Goal: Find specific page/section: Find specific page/section

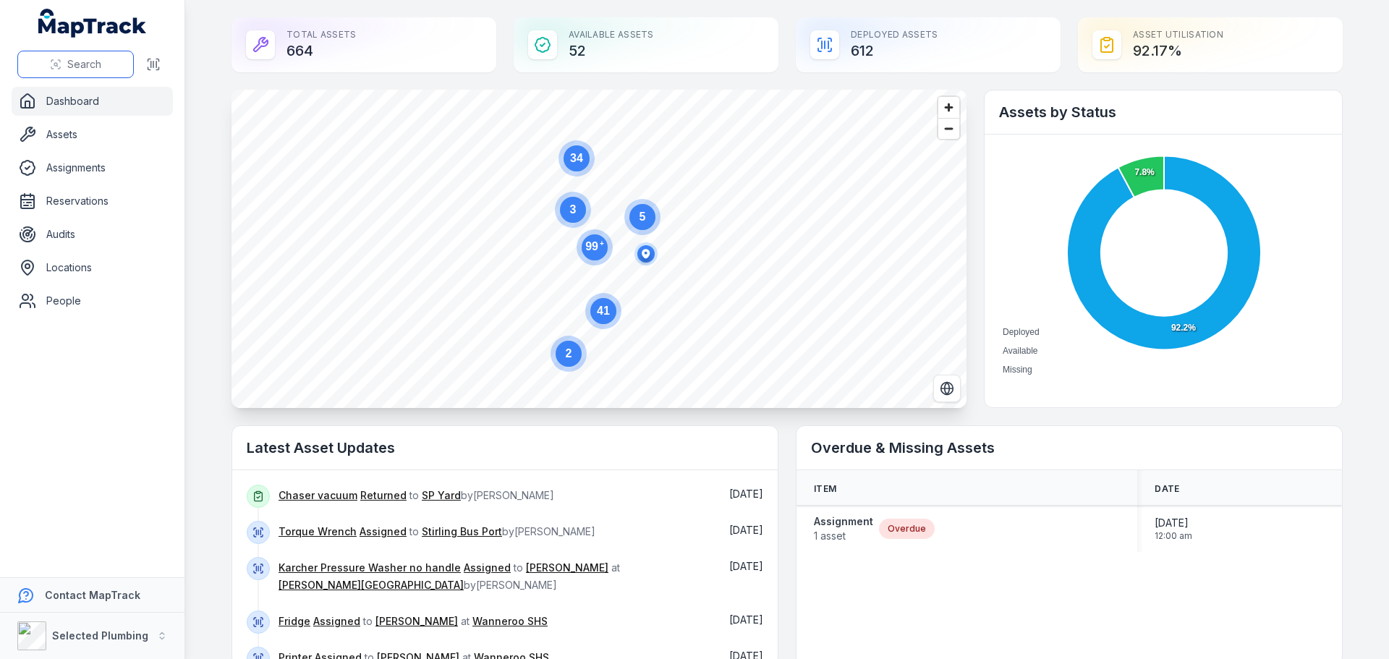
click at [69, 59] on span "Search" at bounding box center [84, 64] width 34 height 14
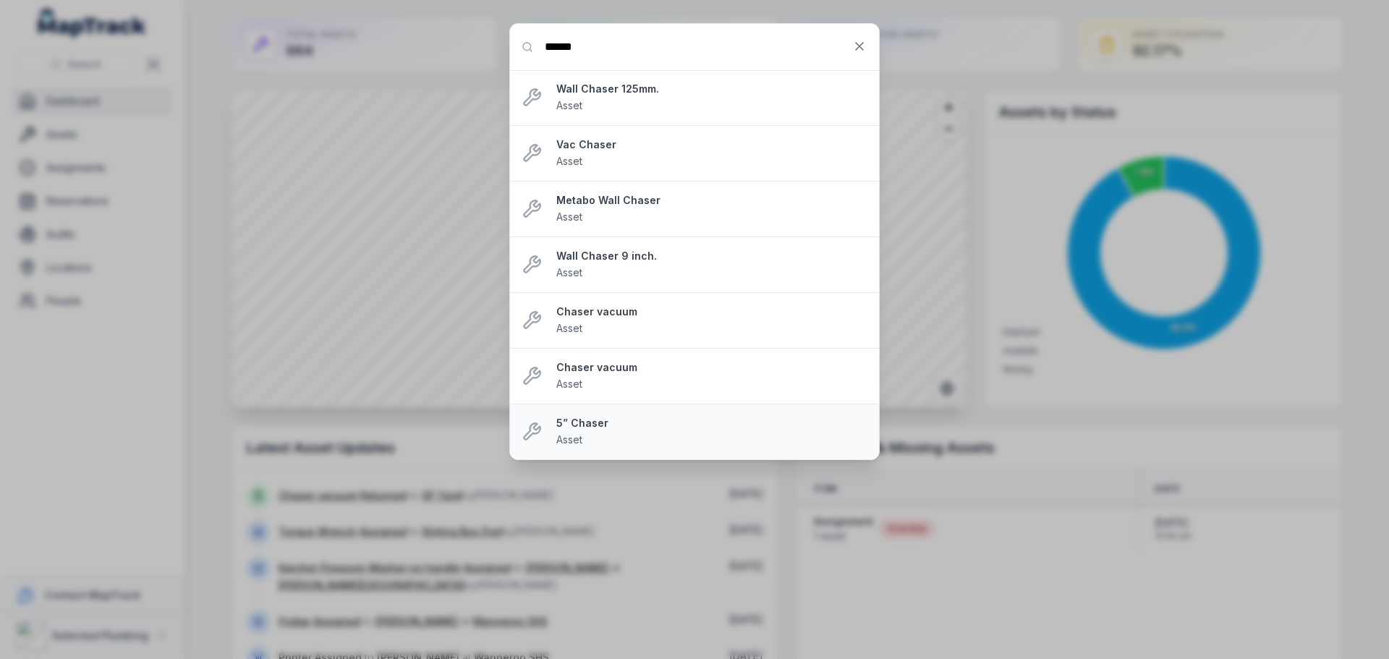
type input "******"
click at [582, 427] on strong "5” Chaser" at bounding box center [711, 423] width 311 height 14
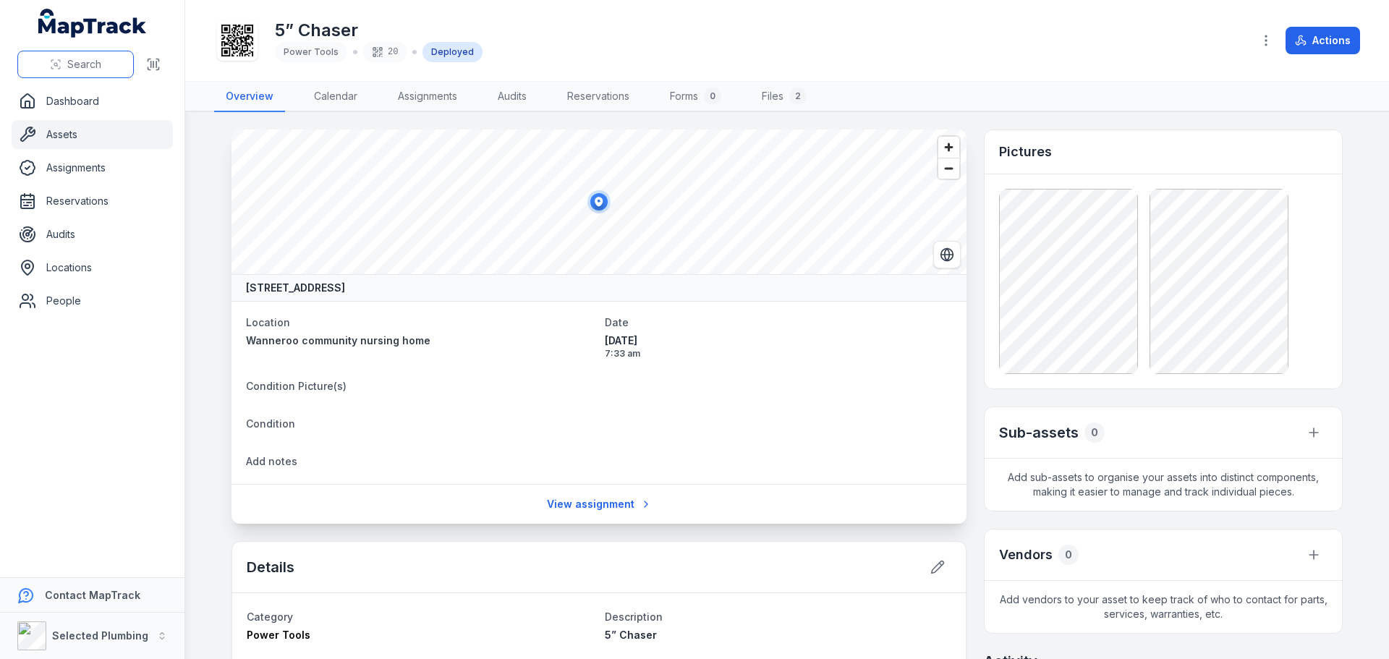
click at [82, 67] on span "Search" at bounding box center [84, 64] width 34 height 14
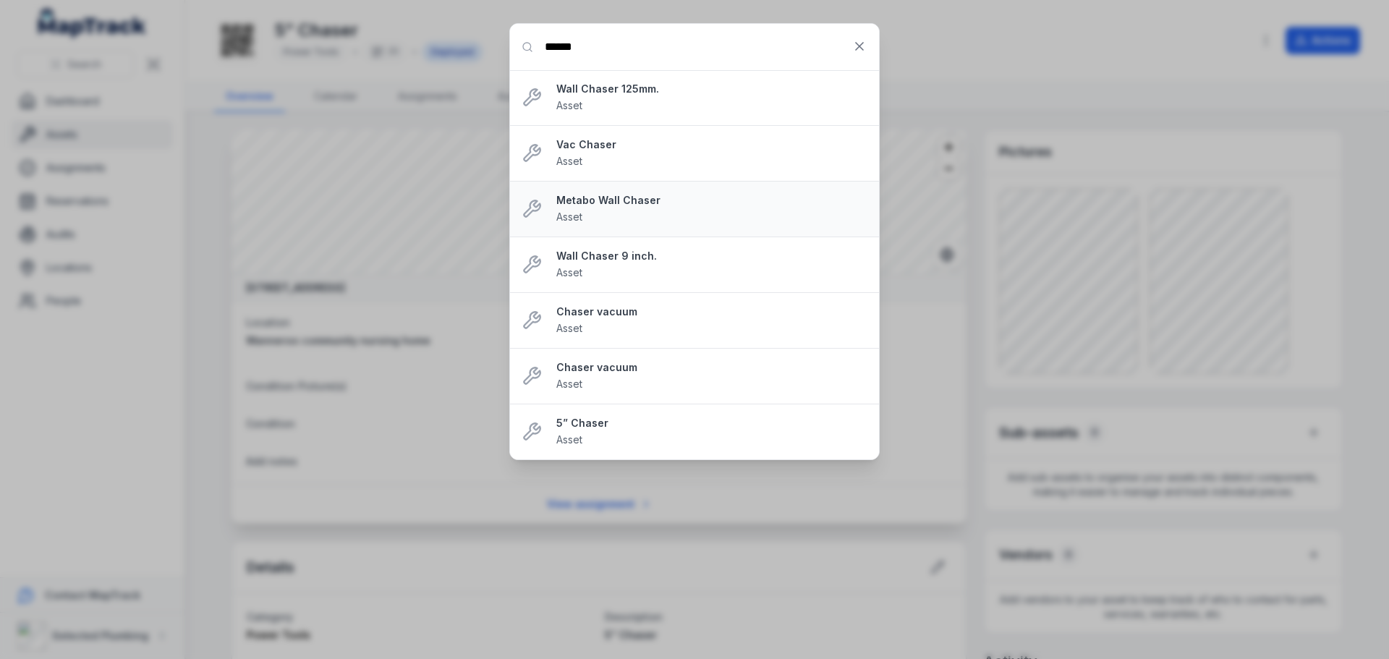
type input "******"
click at [614, 203] on strong "Metabo Wall Chaser" at bounding box center [711, 200] width 311 height 14
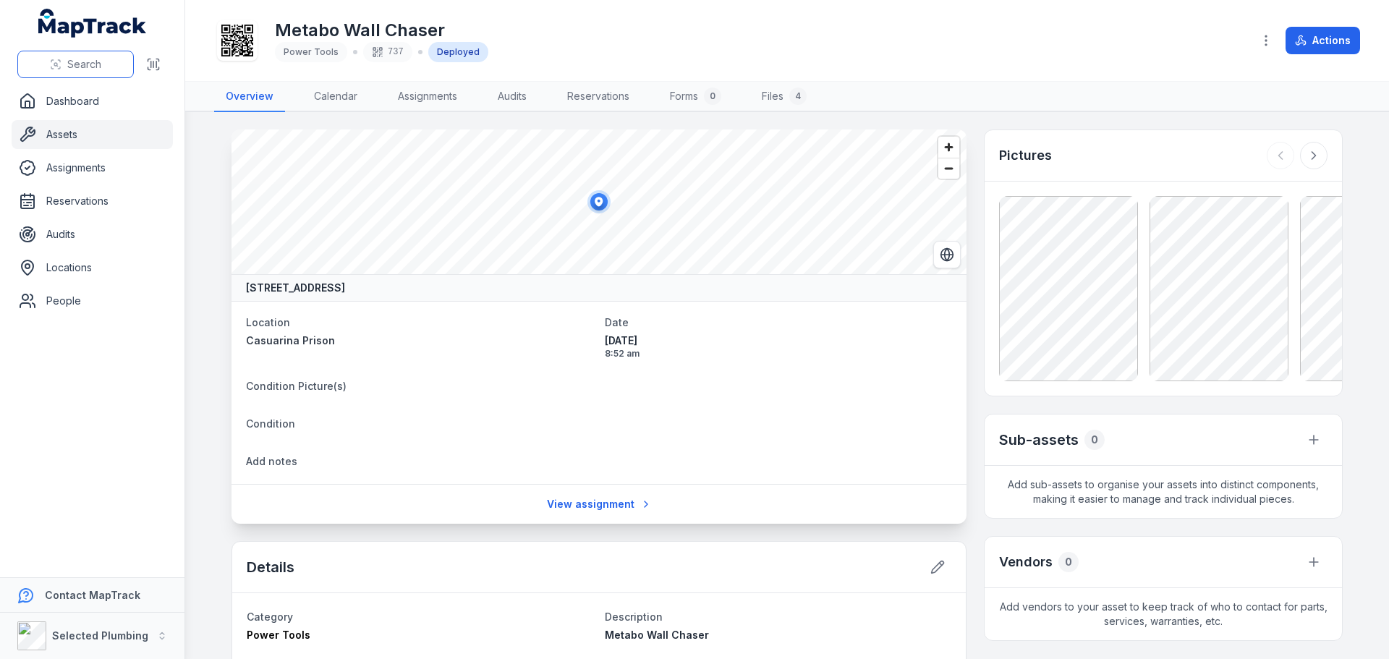
click at [75, 64] on span "Search" at bounding box center [84, 64] width 34 height 14
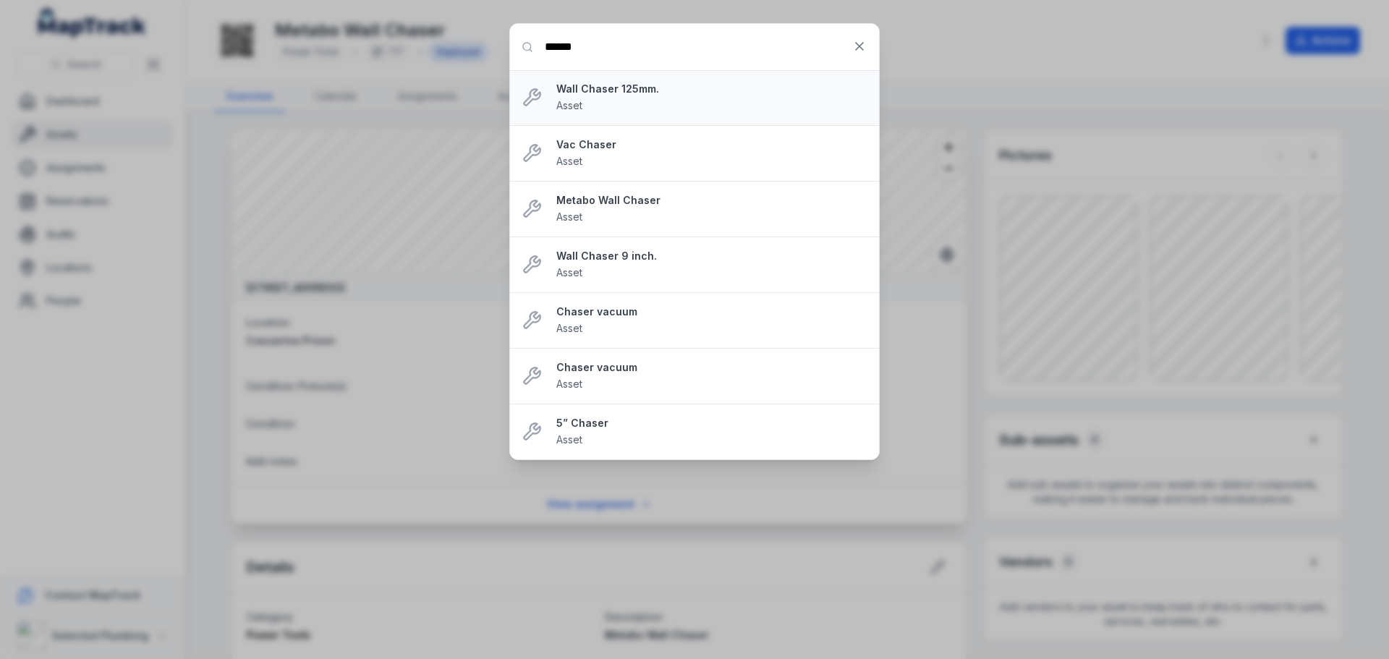
type input "******"
click at [578, 101] on span "Asset" at bounding box center [569, 105] width 26 height 12
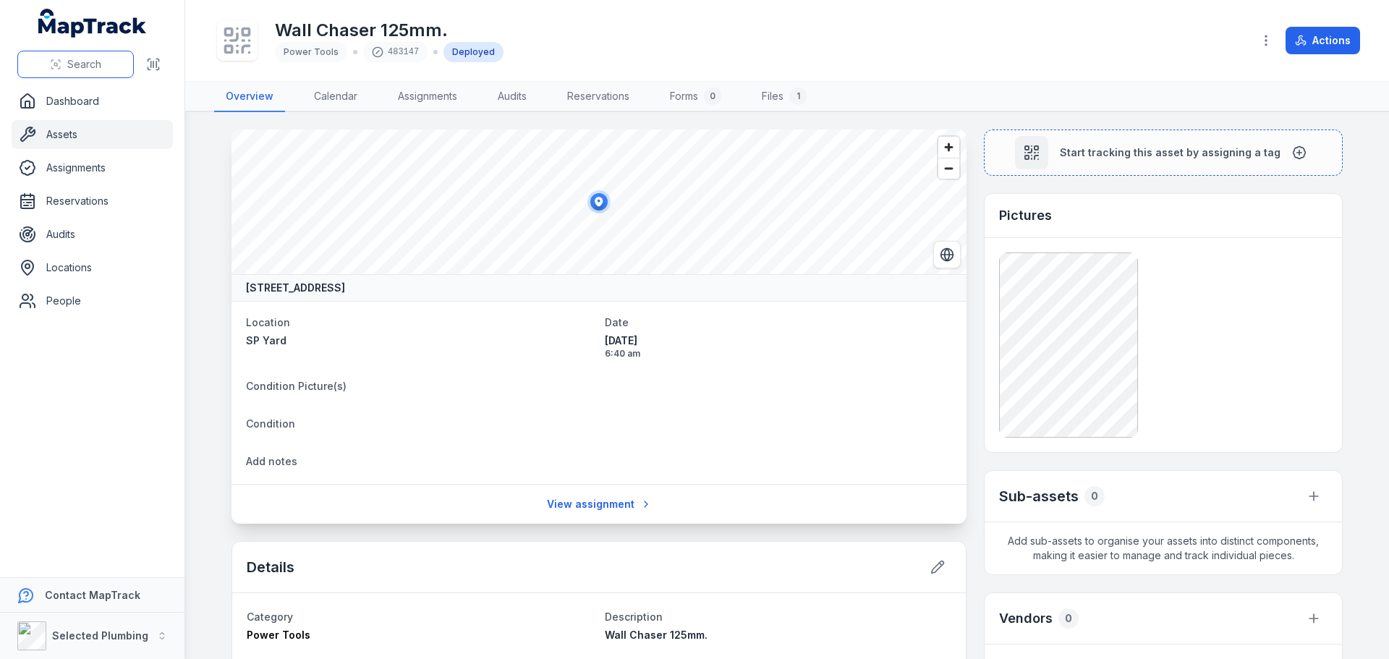
click at [88, 65] on span "Search" at bounding box center [84, 64] width 34 height 14
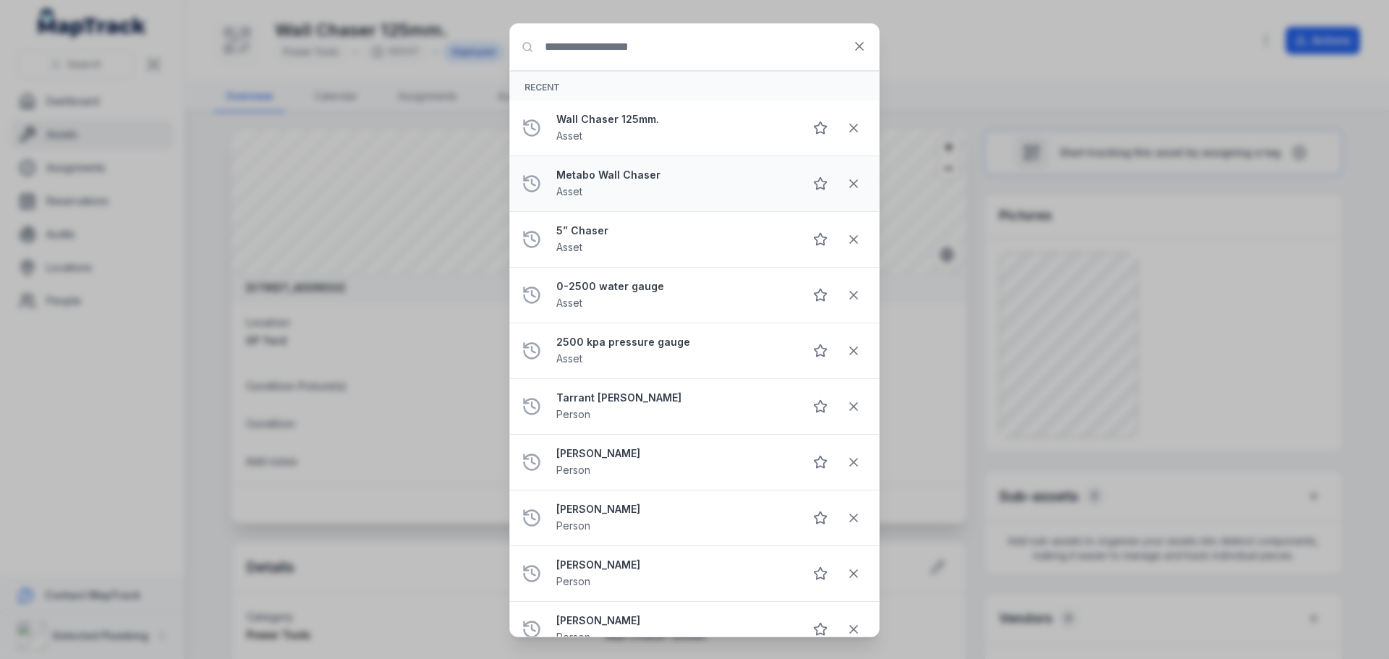
click at [611, 176] on strong "Metabo Wall Chaser" at bounding box center [674, 175] width 236 height 14
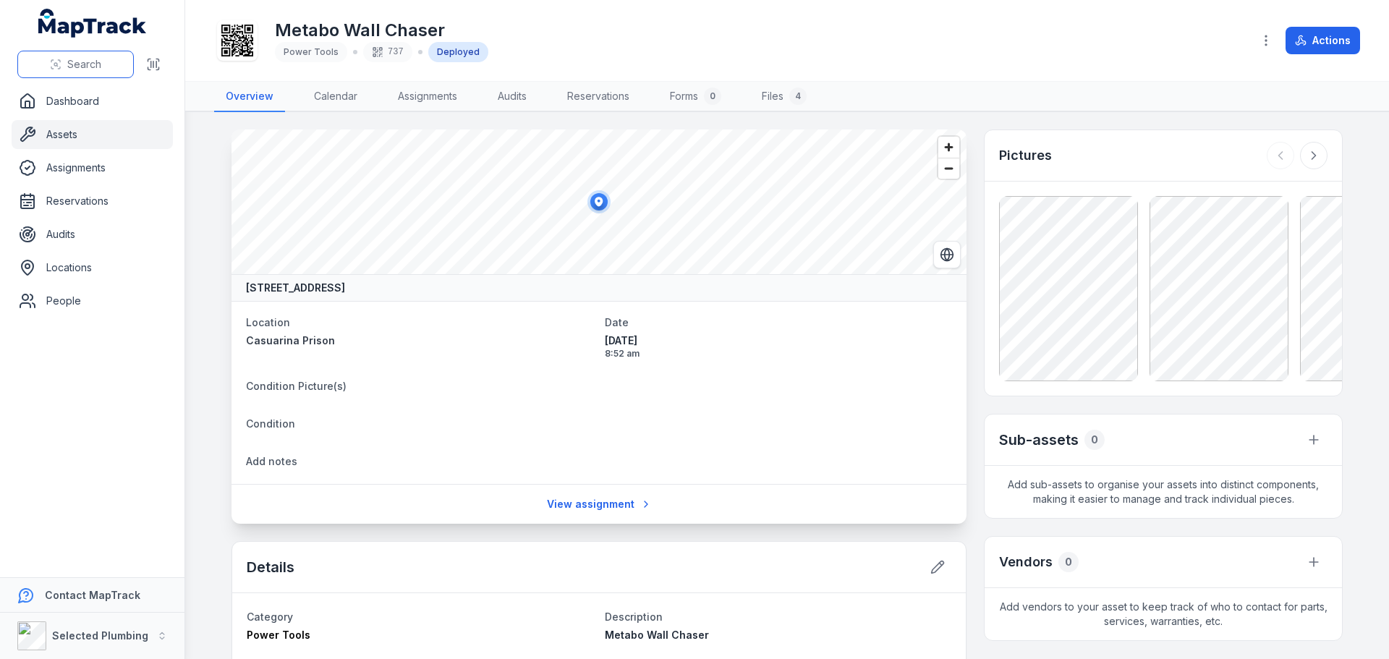
click at [78, 64] on span "Search" at bounding box center [84, 64] width 34 height 14
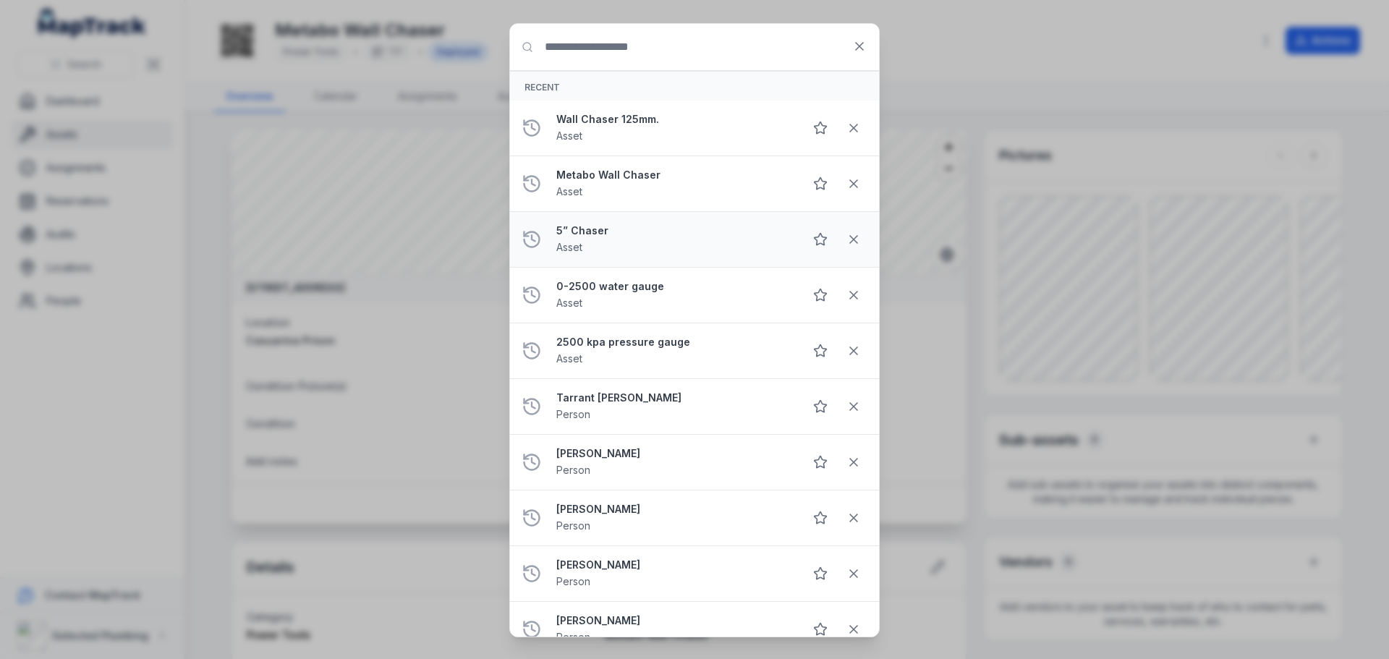
click at [581, 239] on div "5” Chaser Asset" at bounding box center [674, 240] width 236 height 32
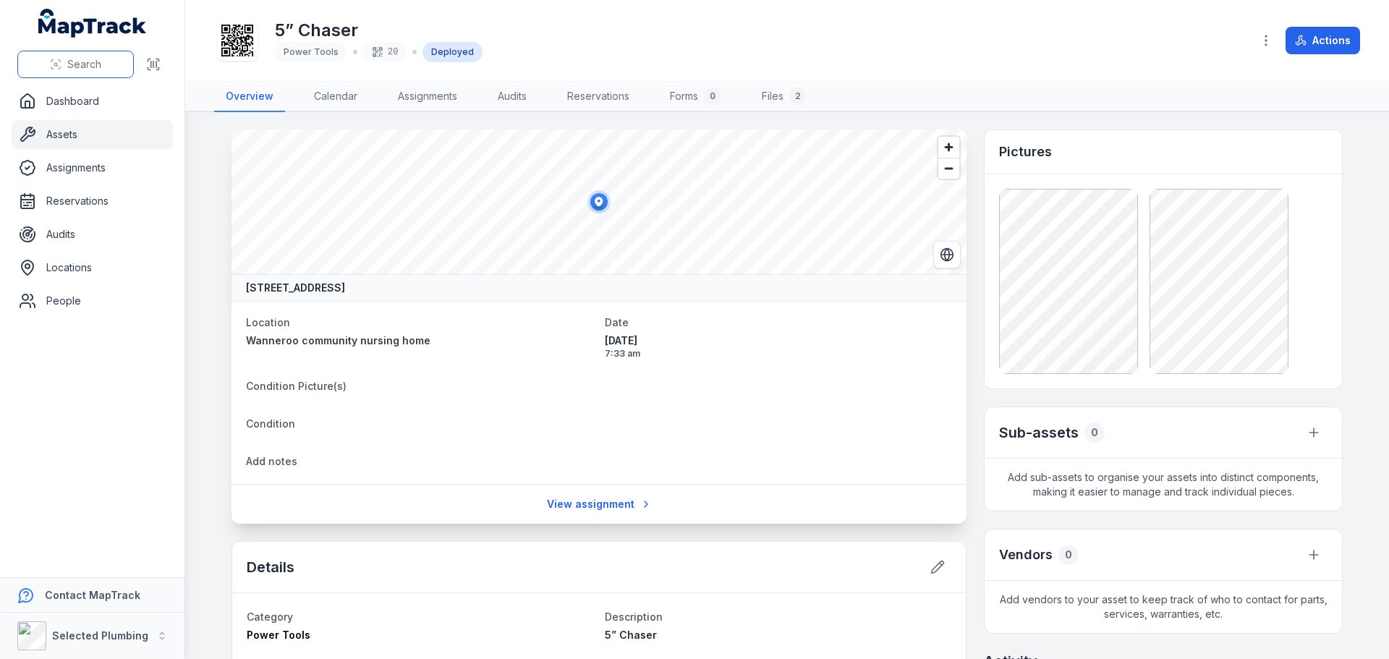
click at [77, 68] on span "Search" at bounding box center [84, 64] width 34 height 14
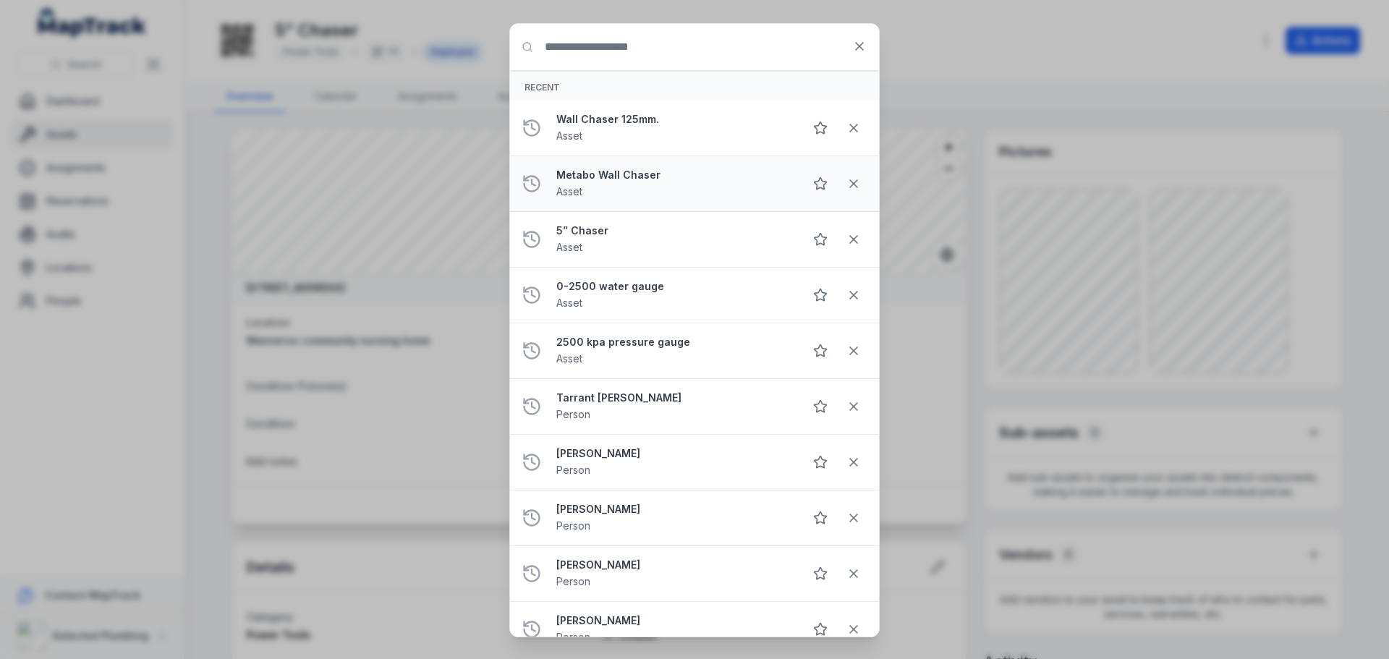
click at [635, 176] on strong "Metabo Wall Chaser" at bounding box center [674, 175] width 236 height 14
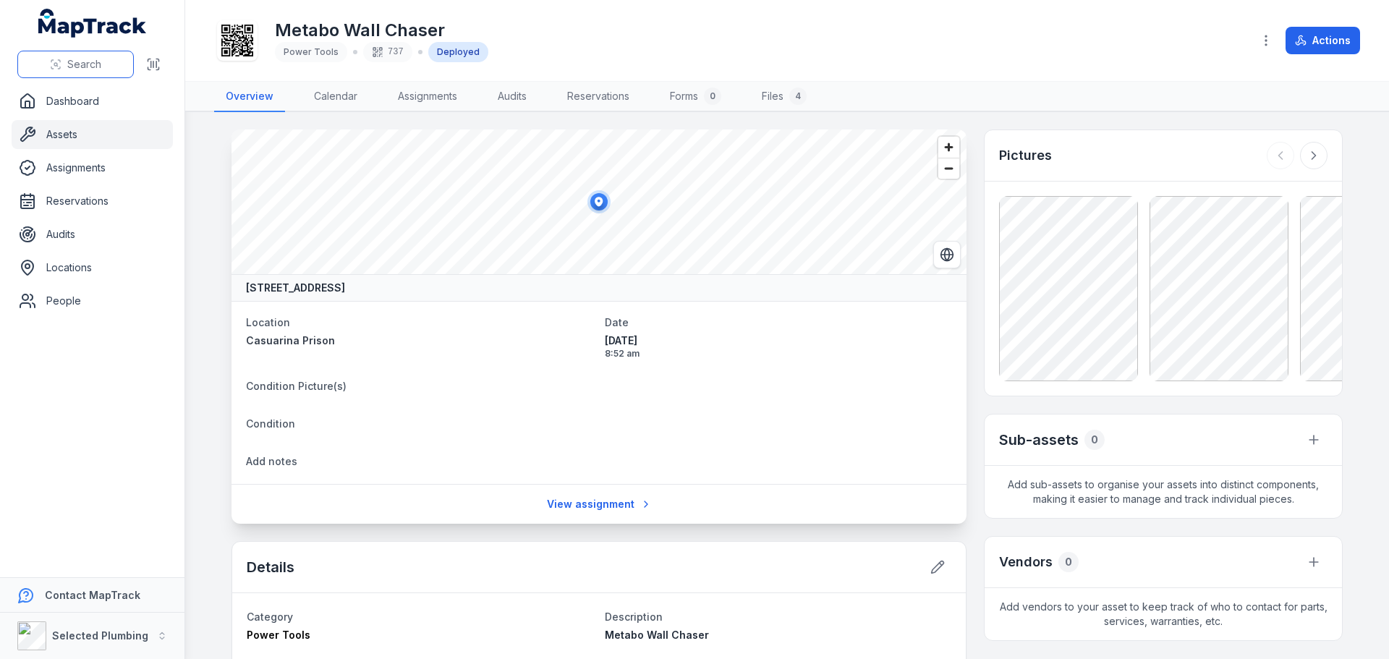
click at [74, 64] on span "Search" at bounding box center [84, 64] width 34 height 14
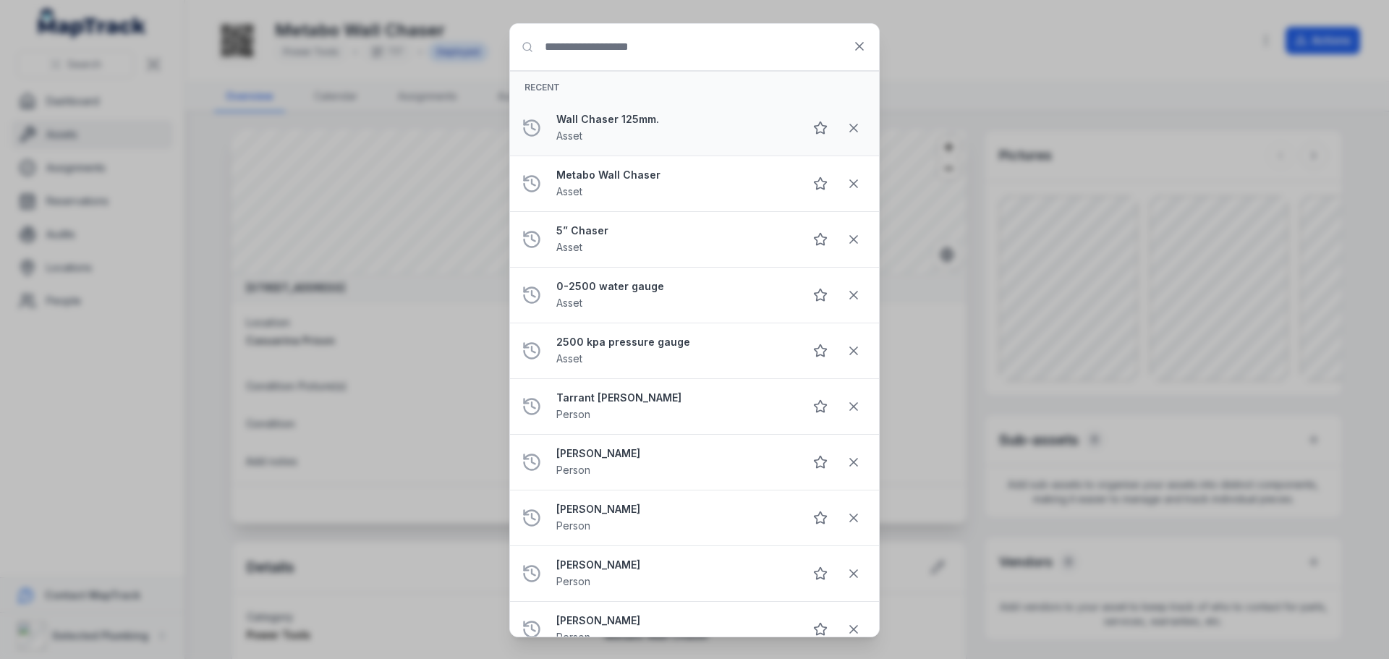
click at [616, 124] on strong "Wall Chaser 125mm." at bounding box center [674, 119] width 236 height 14
